Goal: Information Seeking & Learning: Learn about a topic

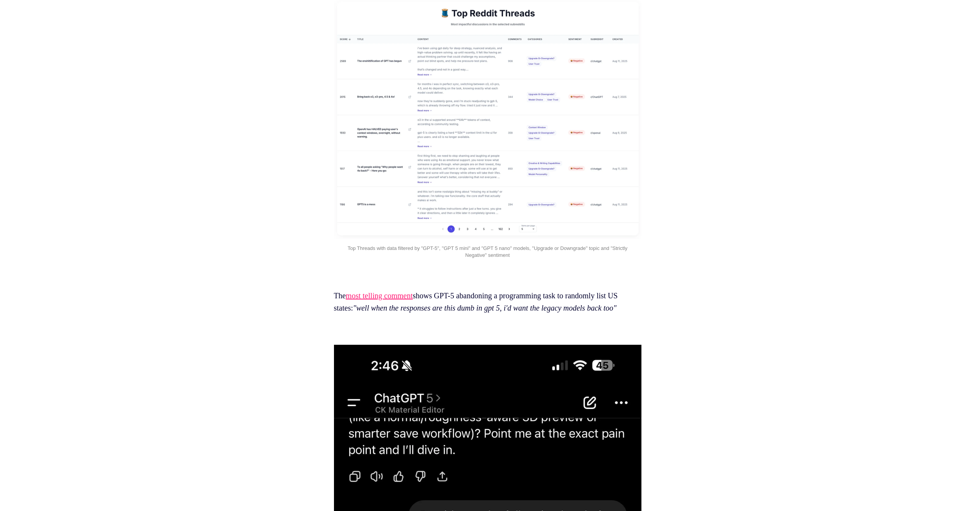
scroll to position [2274, 0]
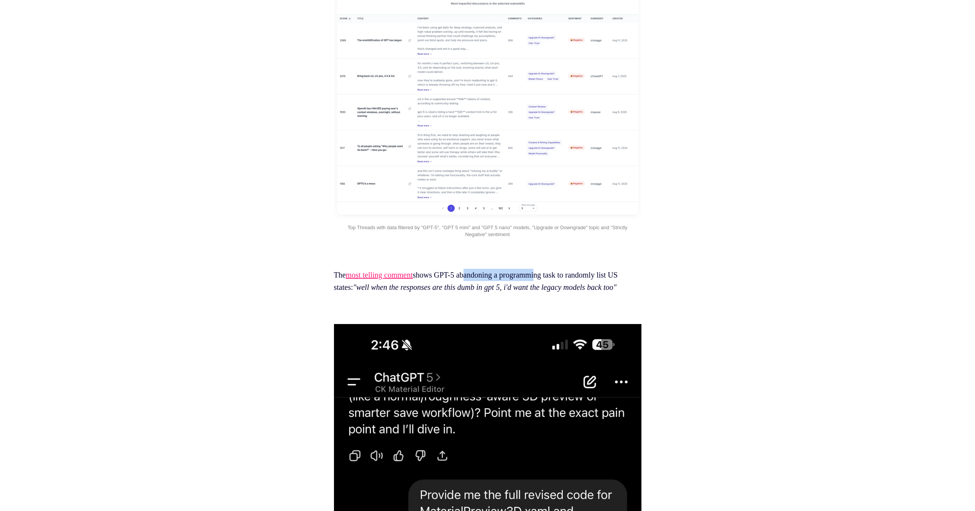
drag, startPoint x: 493, startPoint y: 301, endPoint x: 555, endPoint y: 300, distance: 61.9
click at [555, 294] on p "The most telling comment shows GPT-5 abandoning a programming task to randomly …" at bounding box center [487, 281] width 307 height 25
click at [539, 292] on em ""well when the responses are this dumb in gpt 5, i'd want the legacy models bac…" at bounding box center [485, 287] width 264 height 8
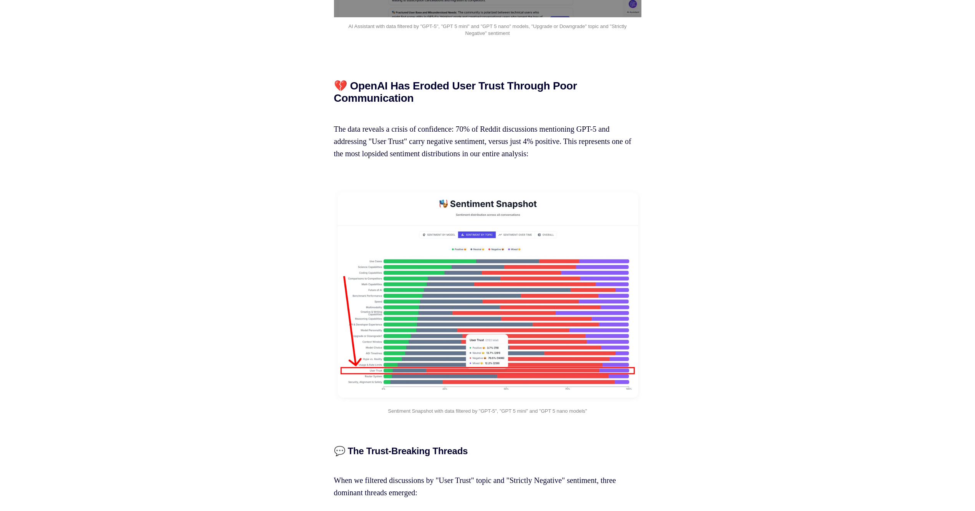
scroll to position [3717, 0]
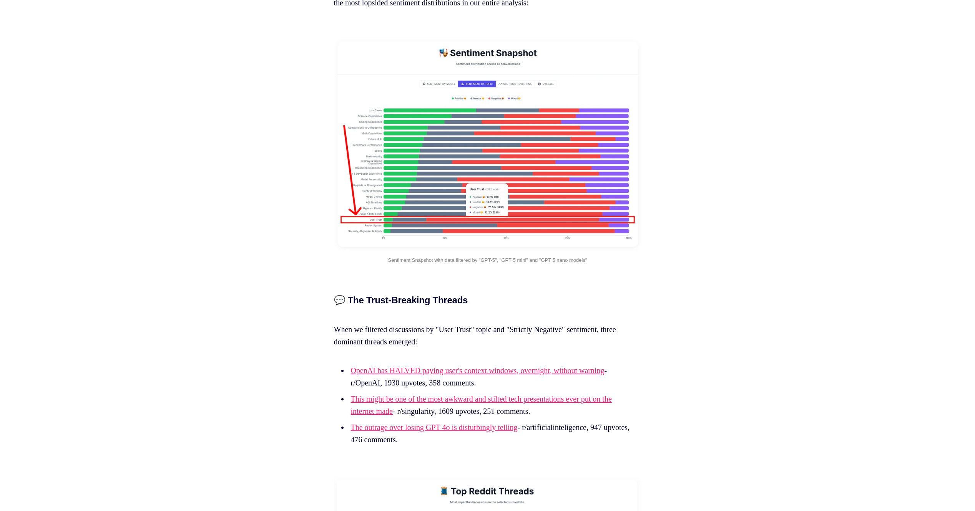
click at [417, 203] on img at bounding box center [487, 145] width 307 height 212
click at [379, 224] on img at bounding box center [487, 145] width 307 height 212
click at [476, 234] on img at bounding box center [487, 145] width 307 height 212
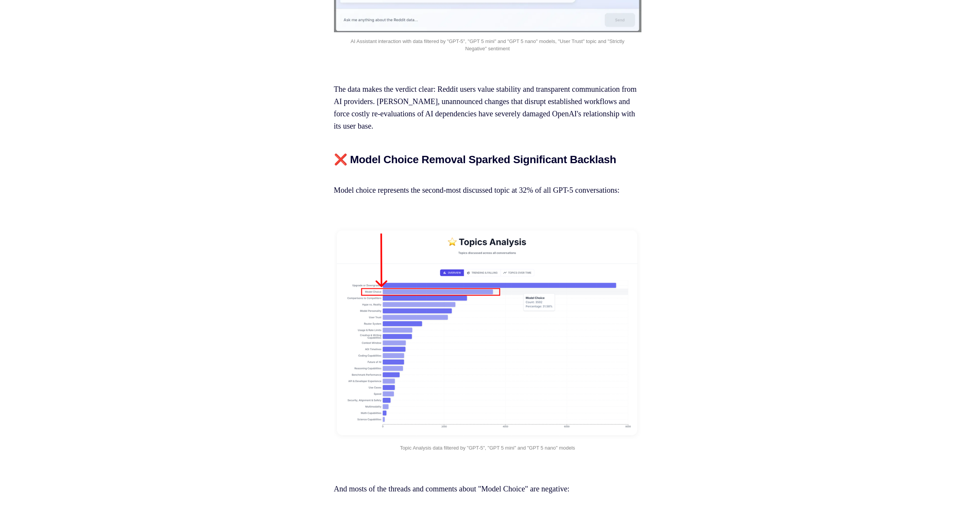
scroll to position [4819, 0]
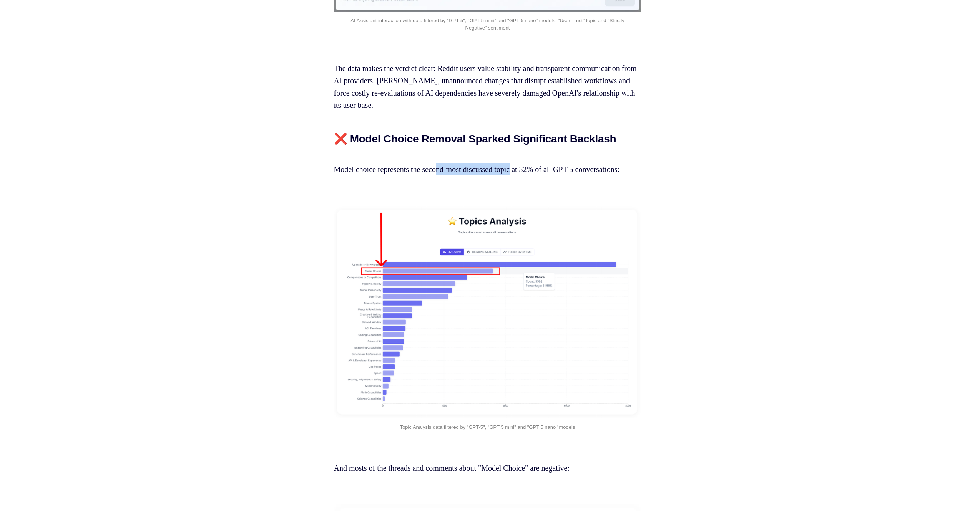
drag, startPoint x: 464, startPoint y: 215, endPoint x: 526, endPoint y: 216, distance: 61.5
click at [526, 176] on p "Model choice represents the second-most discussed topic at 32% of all GPT-5 con…" at bounding box center [487, 163] width 307 height 25
click at [436, 176] on p "Model choice represents the second-most discussed topic at 32% of all GPT-5 con…" at bounding box center [487, 163] width 307 height 25
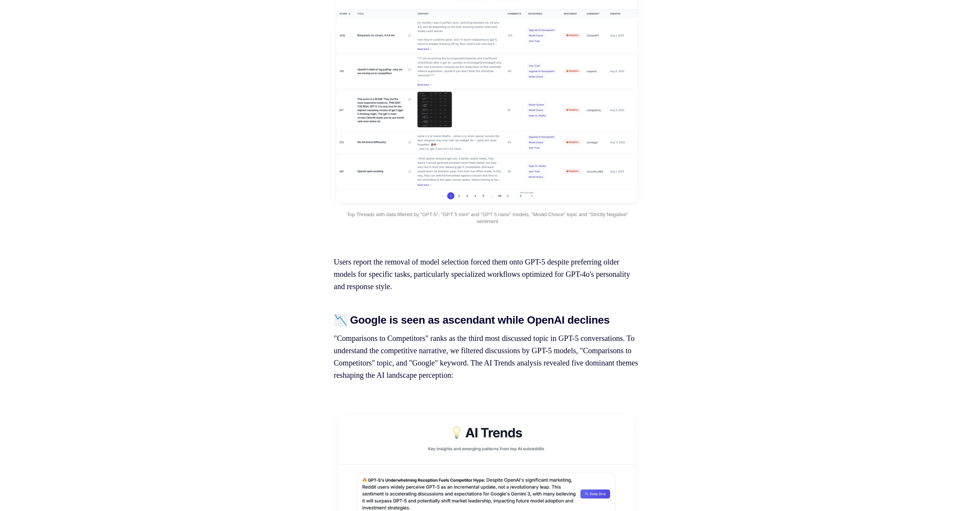
scroll to position [5991, 0]
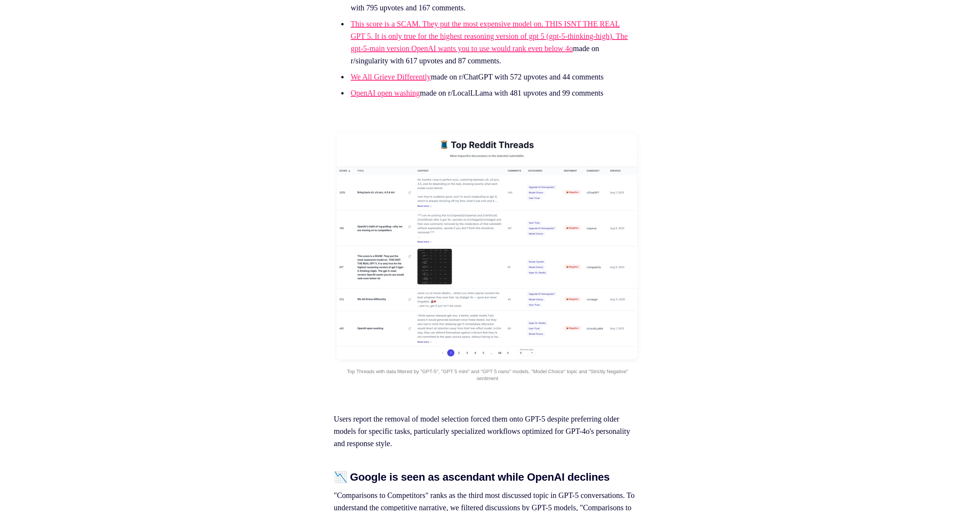
click at [386, 251] on img at bounding box center [487, 246] width 307 height 233
click at [426, 315] on img at bounding box center [487, 246] width 307 height 233
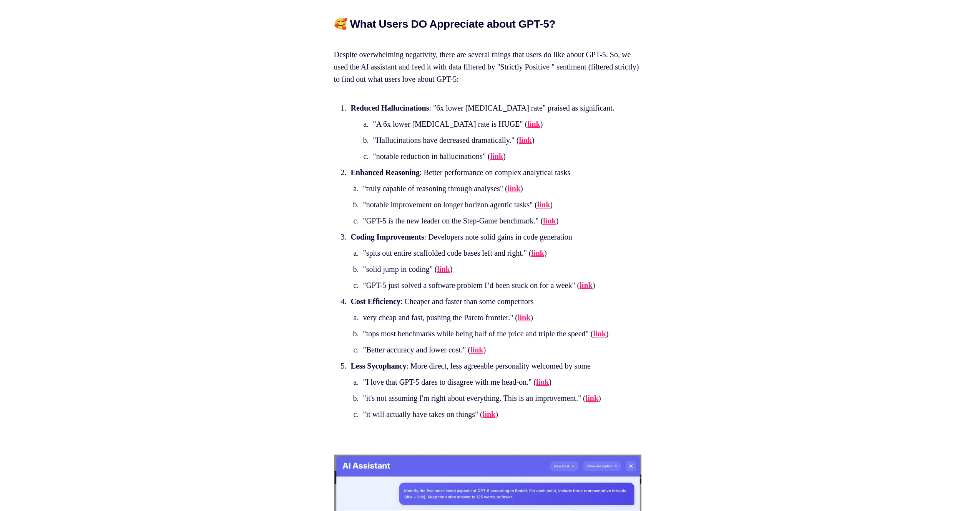
scroll to position [9580, 0]
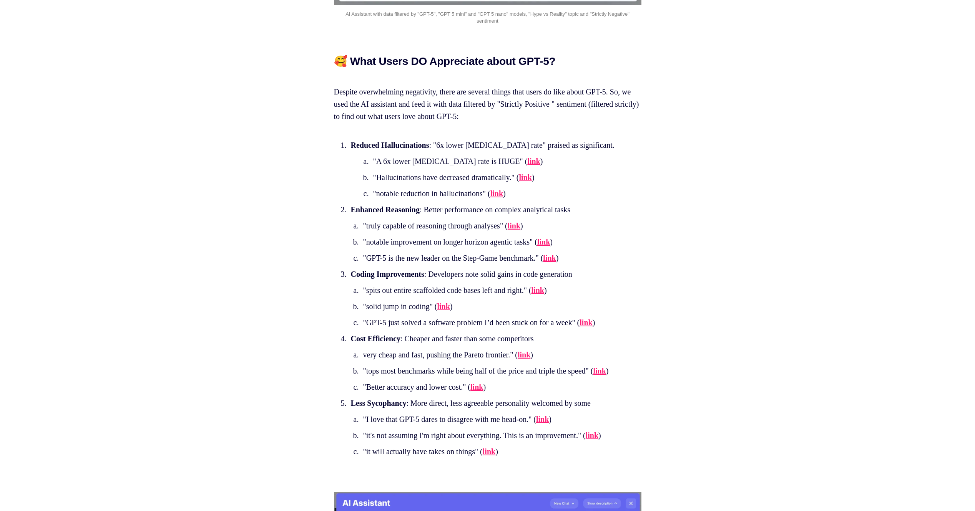
drag, startPoint x: 401, startPoint y: 219, endPoint x: 455, endPoint y: 220, distance: 53.4
click at [454, 167] on li ""A 6x lower [MEDICAL_DATA] rate is HUGE" ( link )" at bounding box center [489, 161] width 236 height 12
drag, startPoint x: 382, startPoint y: 204, endPoint x: 434, endPoint y: 204, distance: 51.5
click at [429, 149] on strong "Reduced Hallucinations" at bounding box center [390, 145] width 78 height 8
click at [489, 200] on li "Reduced Hallucinations : "6x lower [MEDICAL_DATA] rate" praised as significant.…" at bounding box center [488, 169] width 281 height 61
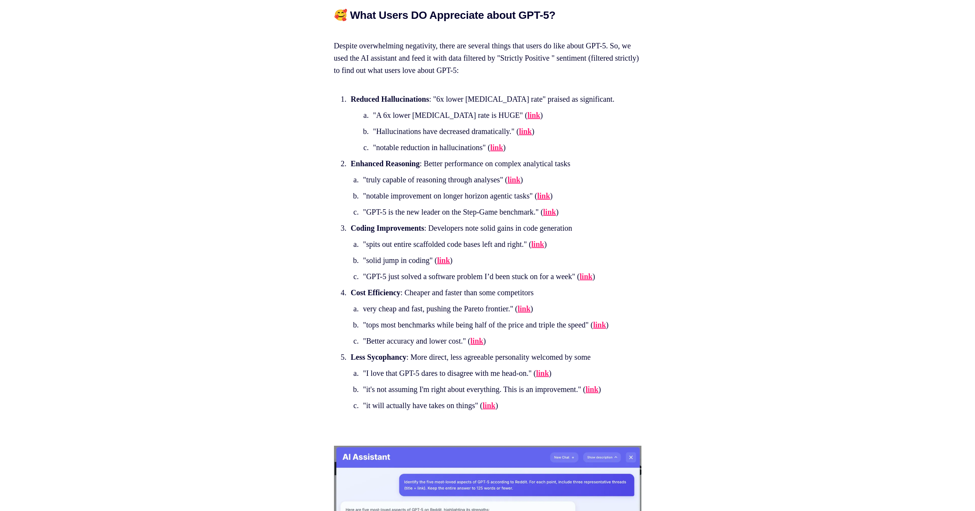
scroll to position [9627, 0]
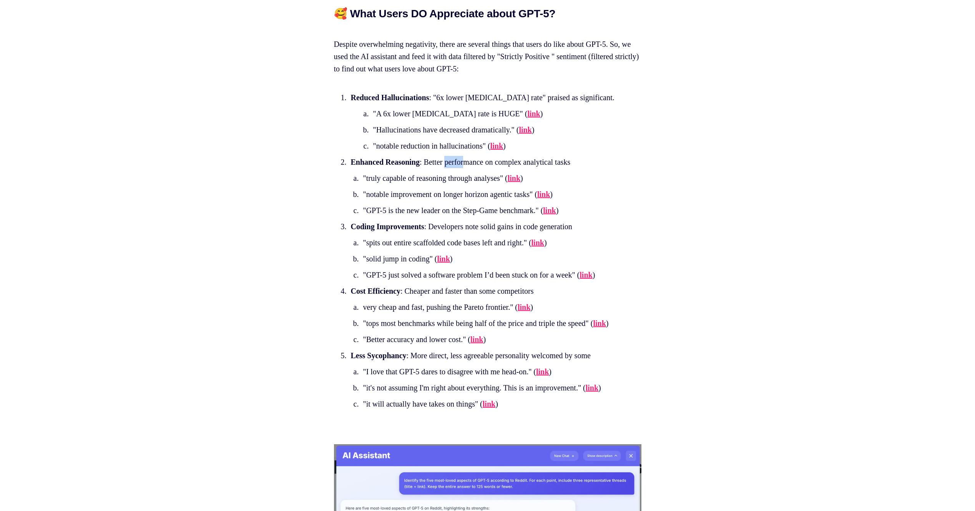
drag, startPoint x: 461, startPoint y: 219, endPoint x: 481, endPoint y: 219, distance: 20.4
click at [481, 217] on li "Enhanced Reasoning : Better performance on complex analytical tasks "truly capa…" at bounding box center [488, 186] width 281 height 61
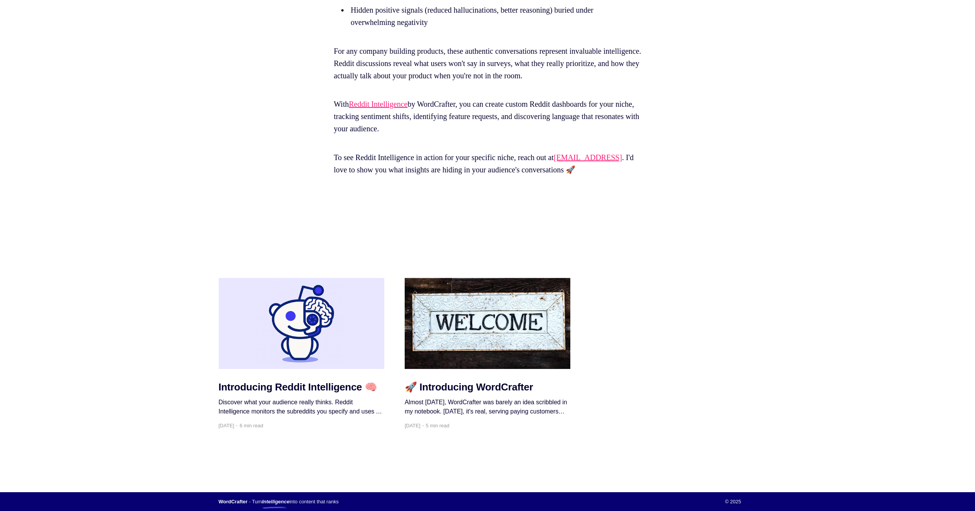
scroll to position [12104, 0]
